Goal: Task Accomplishment & Management: Manage account settings

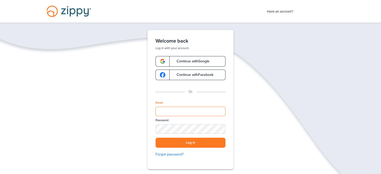
click at [171, 114] on input "Email" at bounding box center [191, 112] width 70 height 10
type input "**********"
click at [191, 141] on button "Log in" at bounding box center [191, 143] width 70 height 10
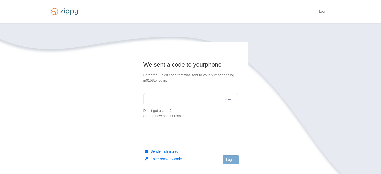
click at [190, 105] on section "We sent a code to your phone Enter the 6-digit code that was sent to your numbe…" at bounding box center [190, 90] width 95 height 58
click at [188, 102] on input "text" at bounding box center [190, 99] width 95 height 12
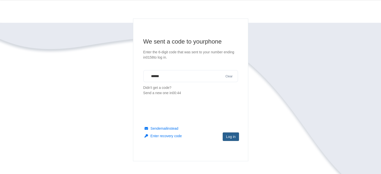
type input "******"
click at [229, 138] on button "Log in" at bounding box center [231, 137] width 16 height 9
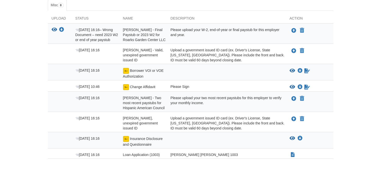
scroll to position [86, 0]
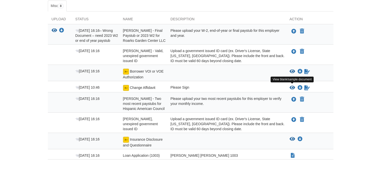
click at [293, 86] on icon "View Change Affidavit" at bounding box center [293, 87] width 6 height 5
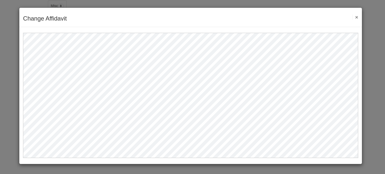
click at [356, 17] on button "×" at bounding box center [355, 17] width 6 height 5
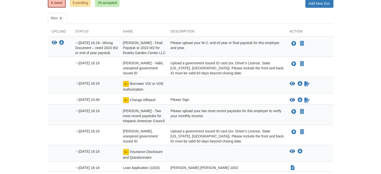
scroll to position [74, 0]
click at [292, 98] on icon "View Change Affidavit" at bounding box center [293, 100] width 6 height 5
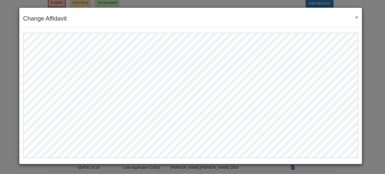
click at [356, 16] on button "×" at bounding box center [355, 17] width 6 height 5
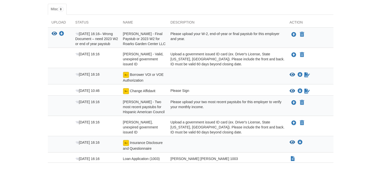
scroll to position [0, 0]
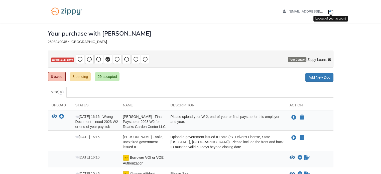
click at [331, 12] on icon "Log out" at bounding box center [330, 12] width 4 height 4
